Goal: Task Accomplishment & Management: Manage account settings

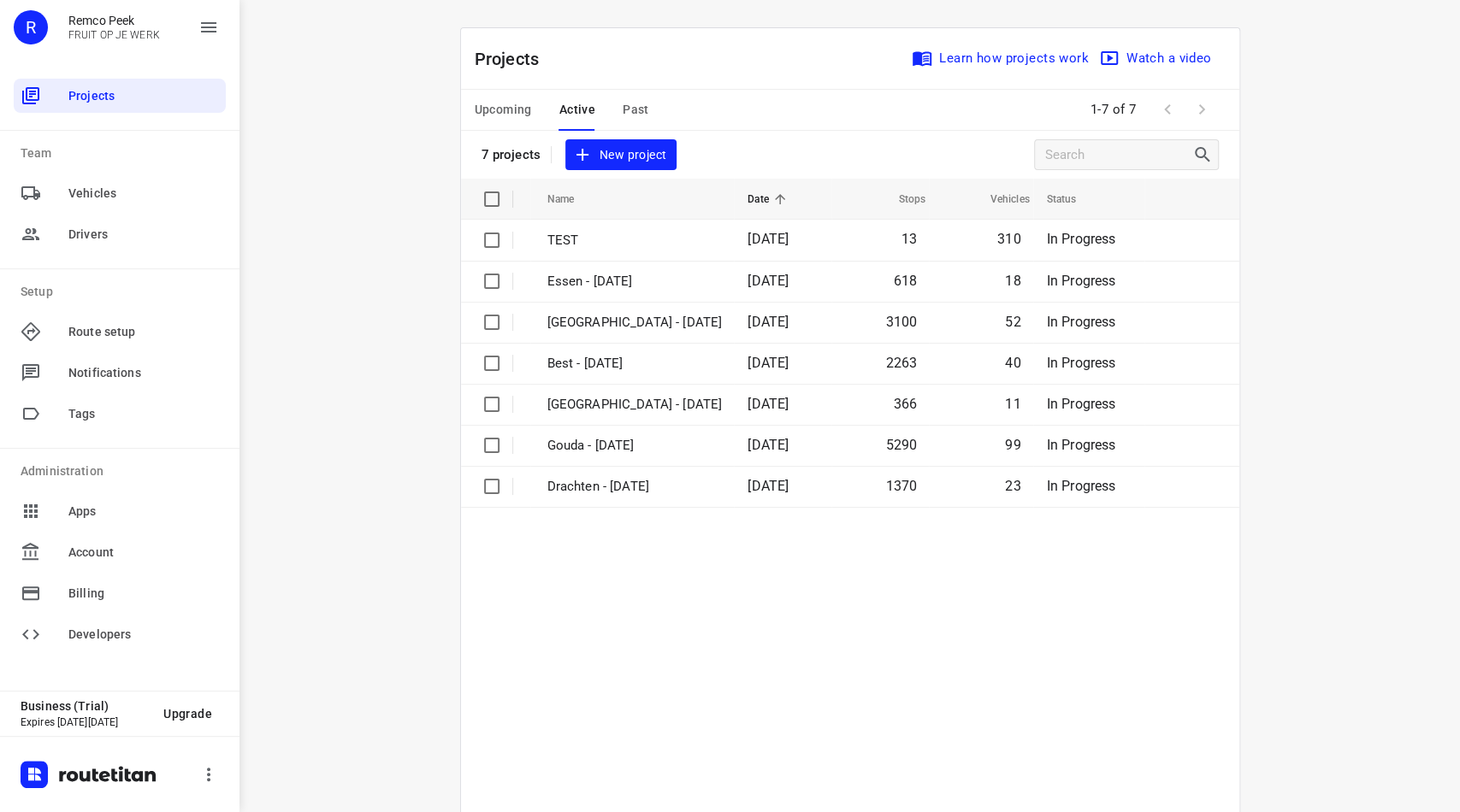
click at [575, 115] on span "Active" at bounding box center [577, 110] width 36 height 22
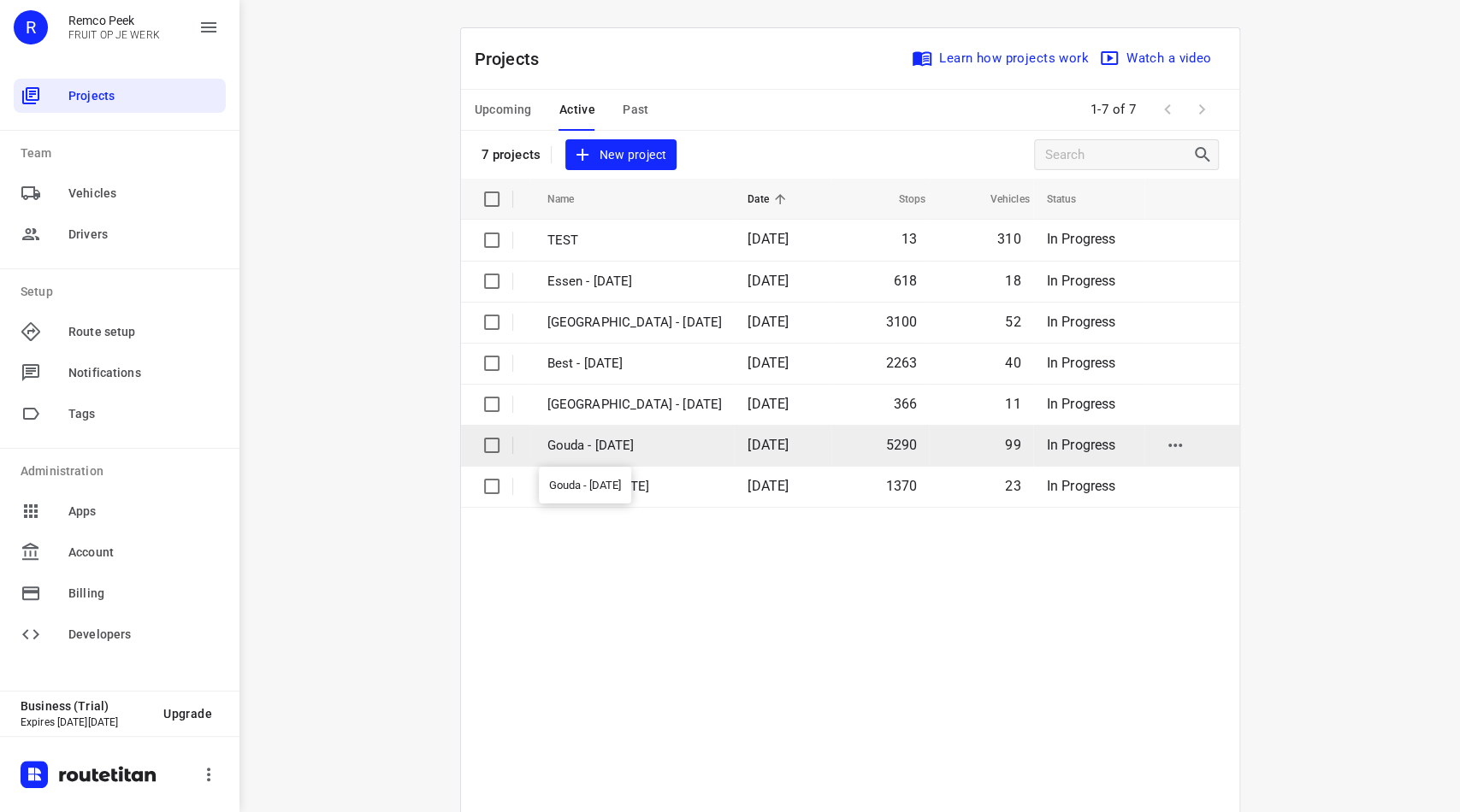
click at [578, 441] on p "Gouda - [DATE]" at bounding box center [635, 445] width 175 height 20
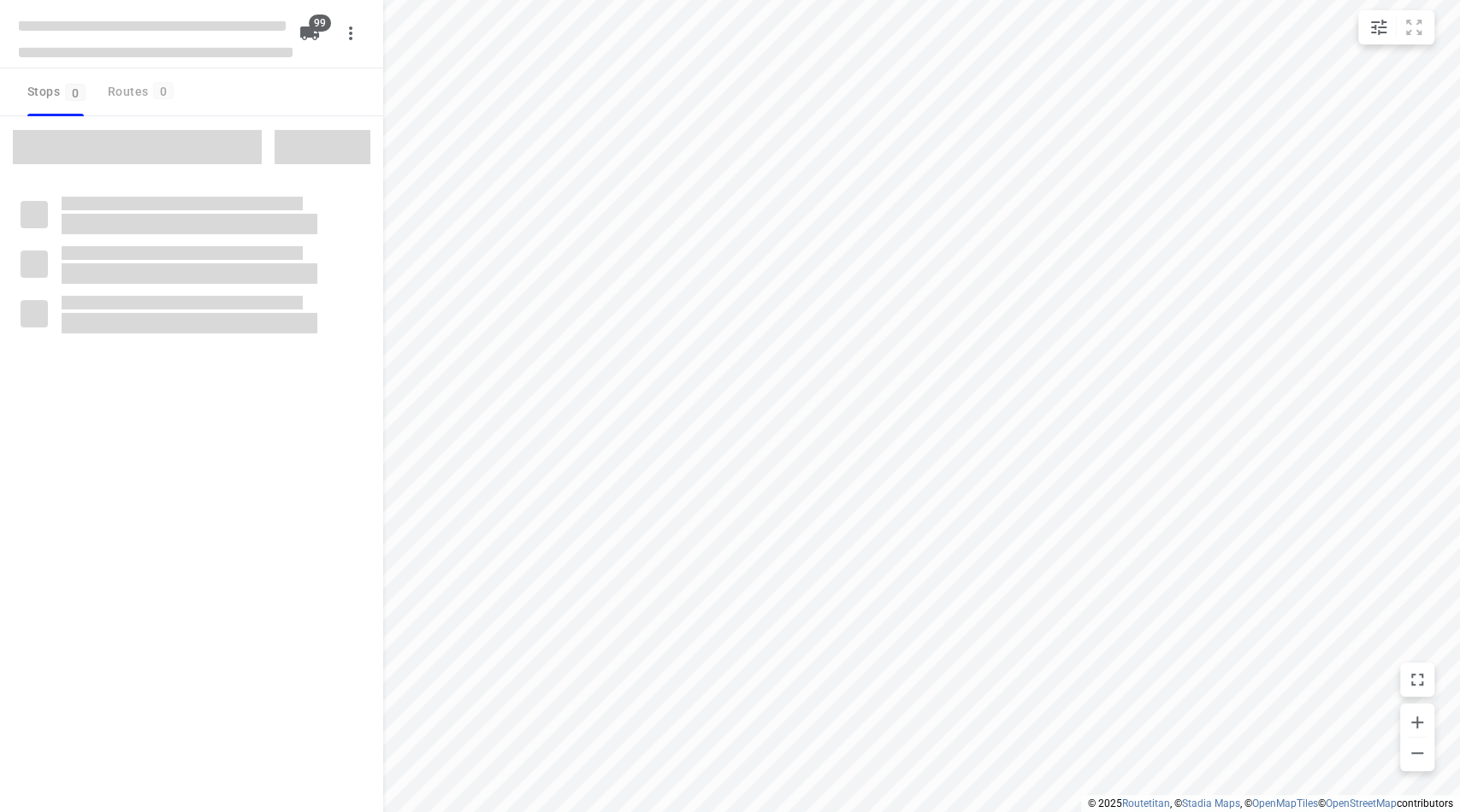
checkbox input "true"
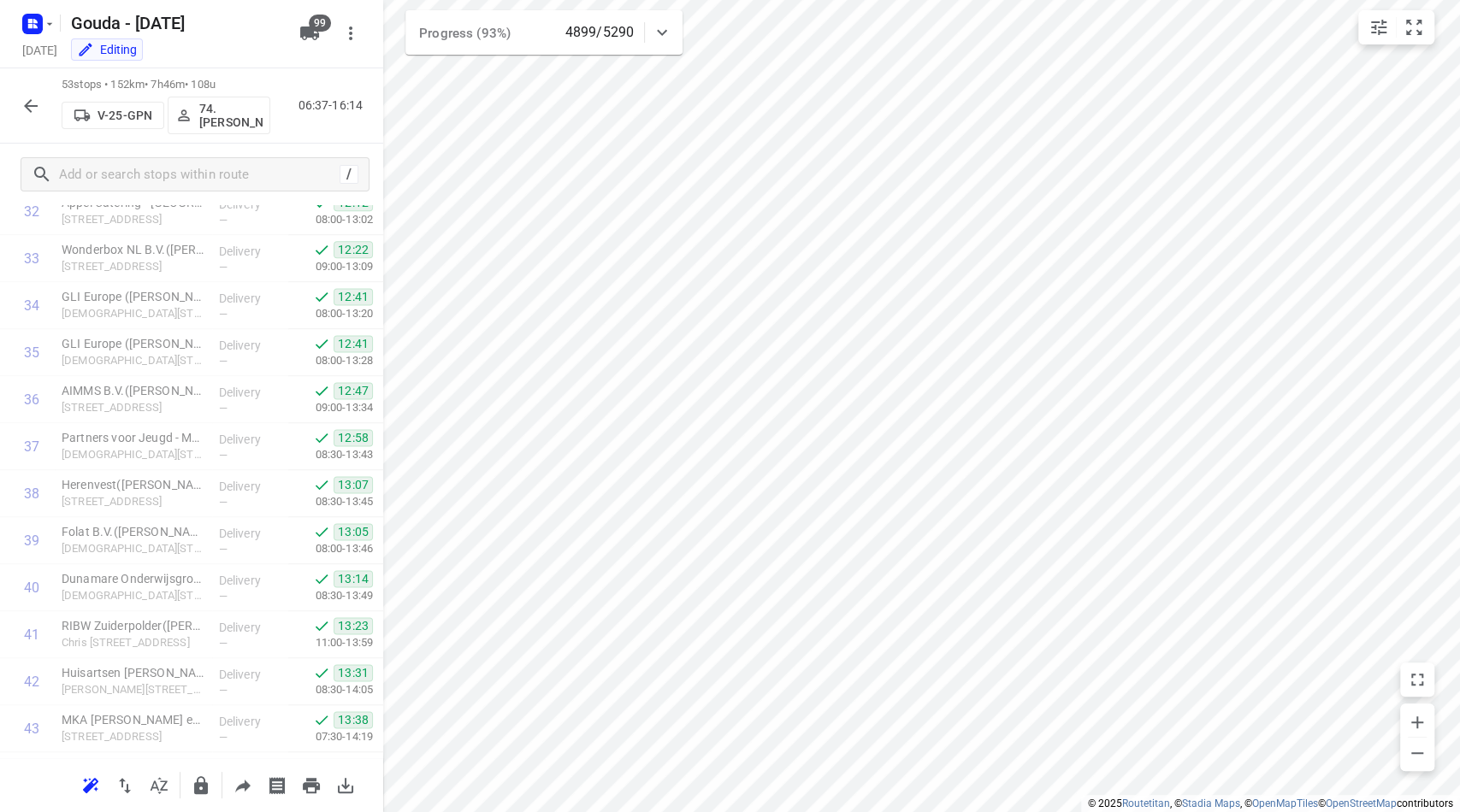
scroll to position [2071, 0]
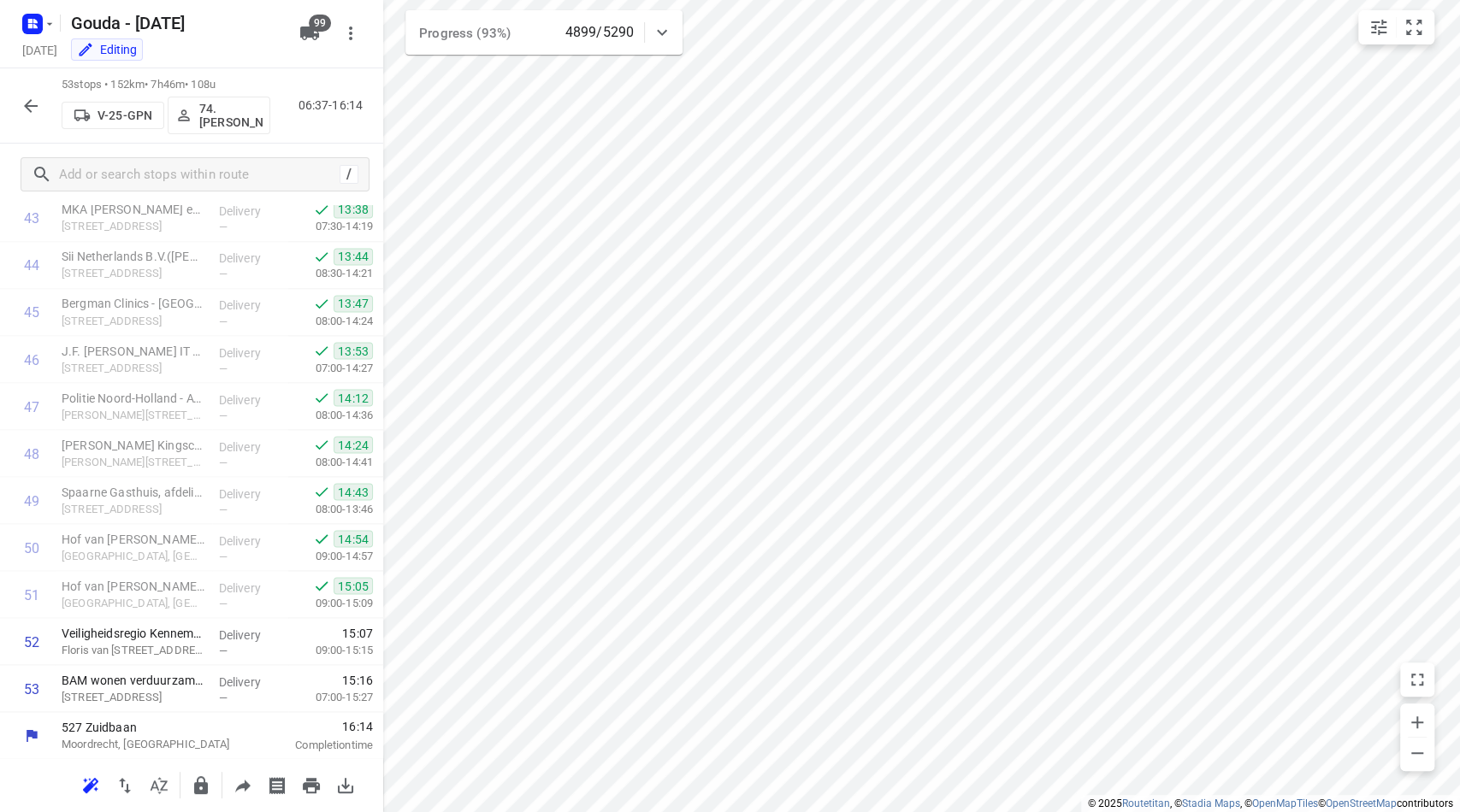
click at [24, 106] on icon "button" at bounding box center [31, 106] width 14 height 14
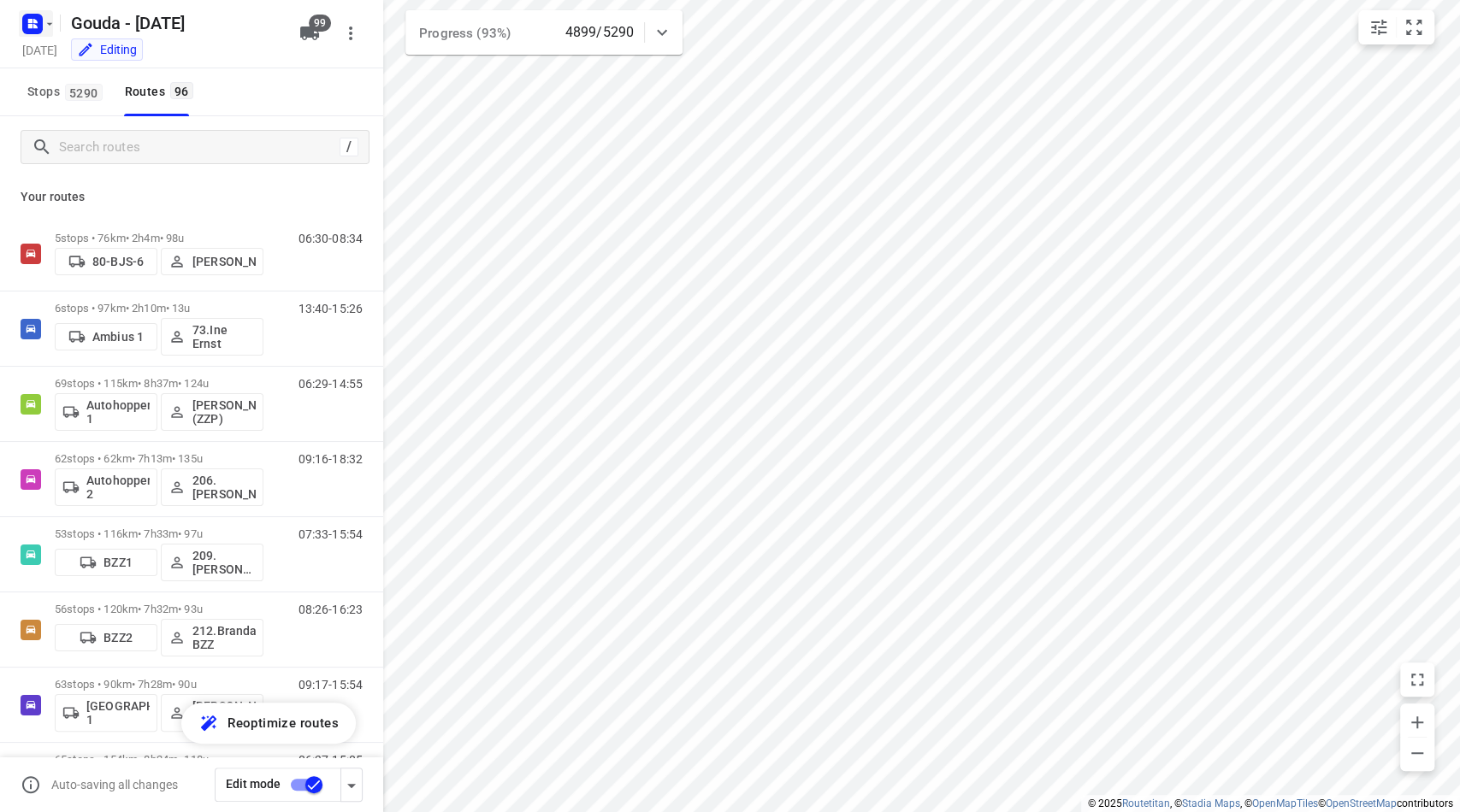
click at [43, 17] on icon "button" at bounding box center [50, 23] width 14 height 14
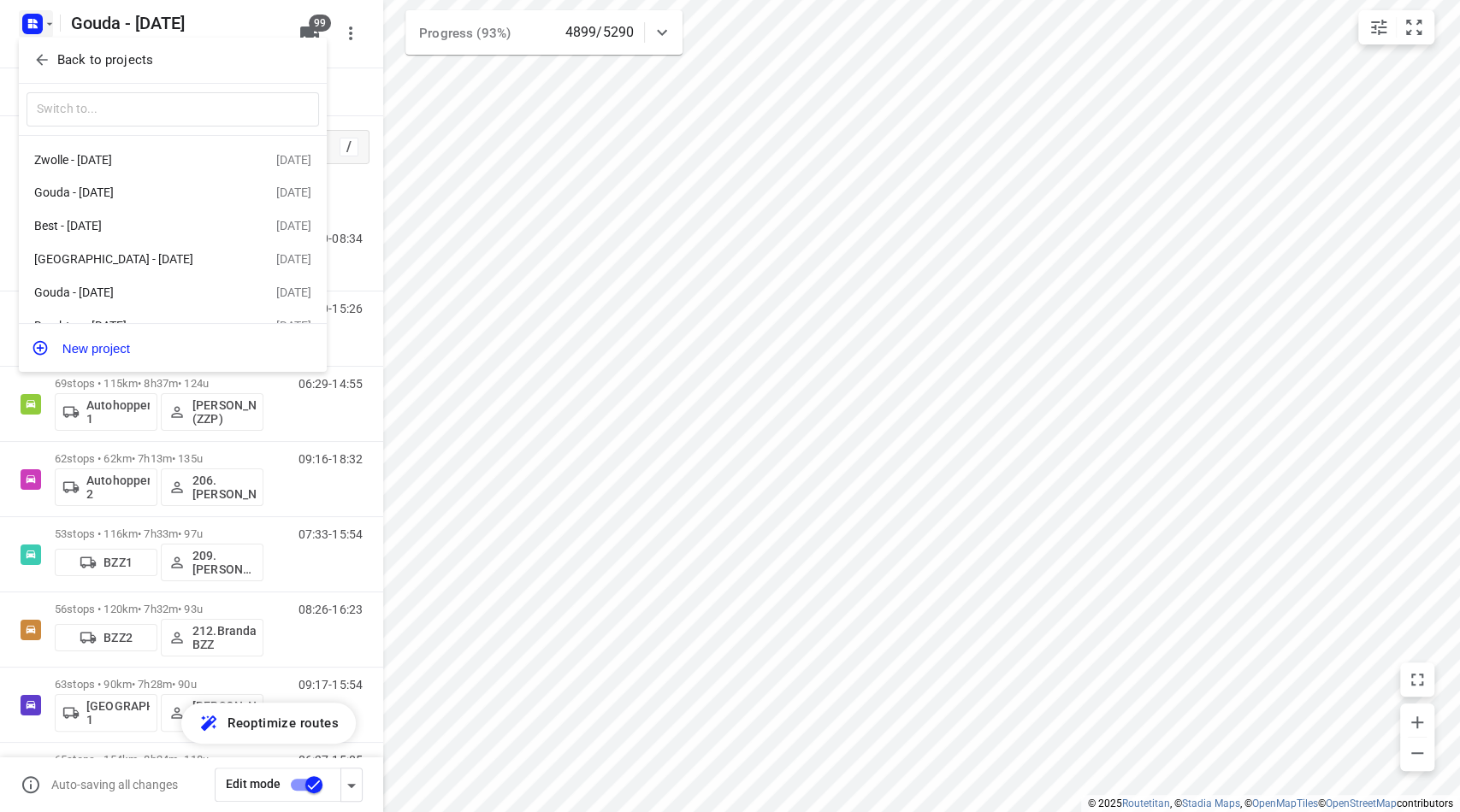
click at [41, 58] on icon "button" at bounding box center [42, 60] width 17 height 17
